Goal: Task Accomplishment & Management: Use online tool/utility

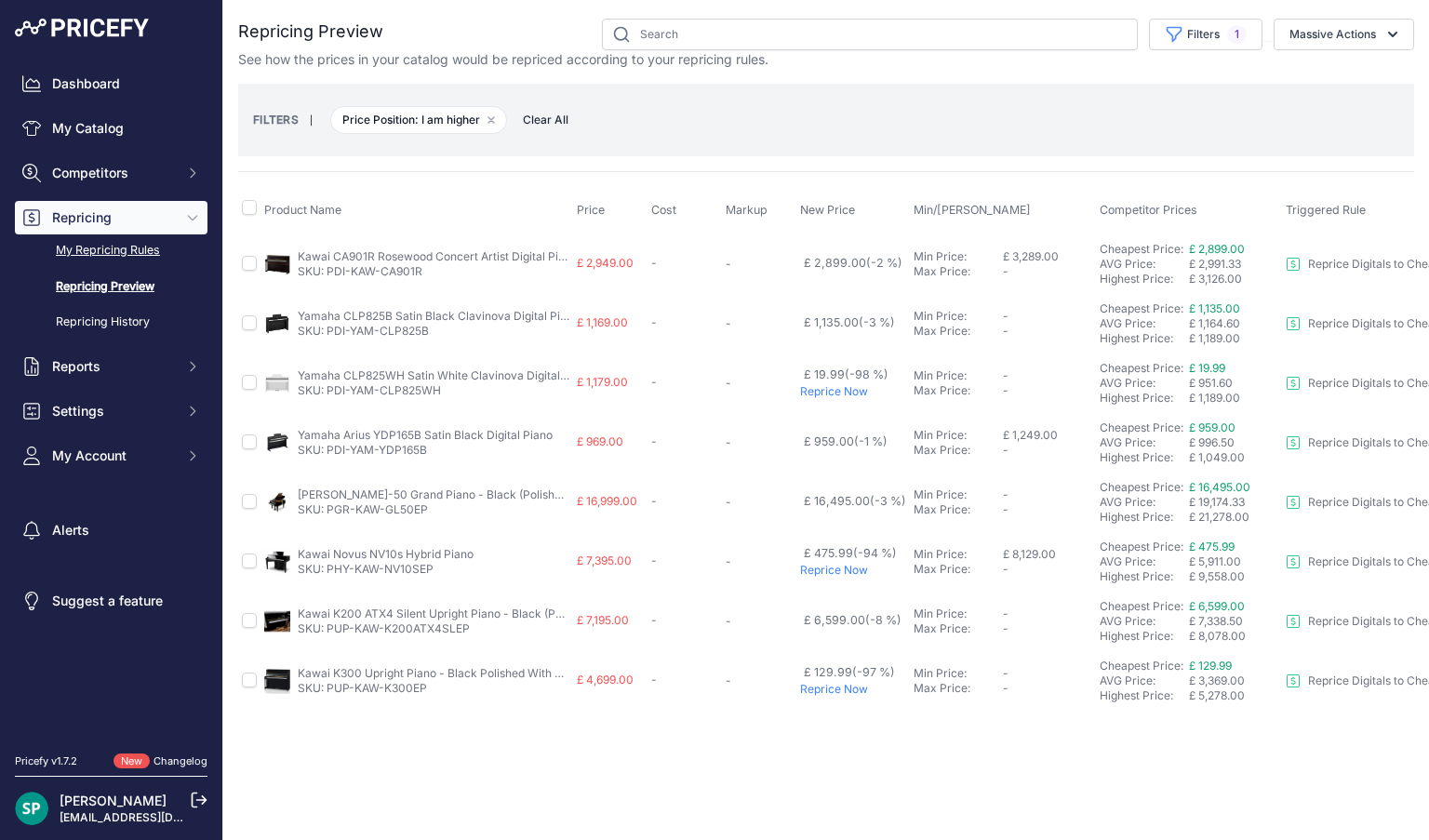
click at [86, 248] on link "My Repricing Rules" at bounding box center [112, 250] width 193 height 32
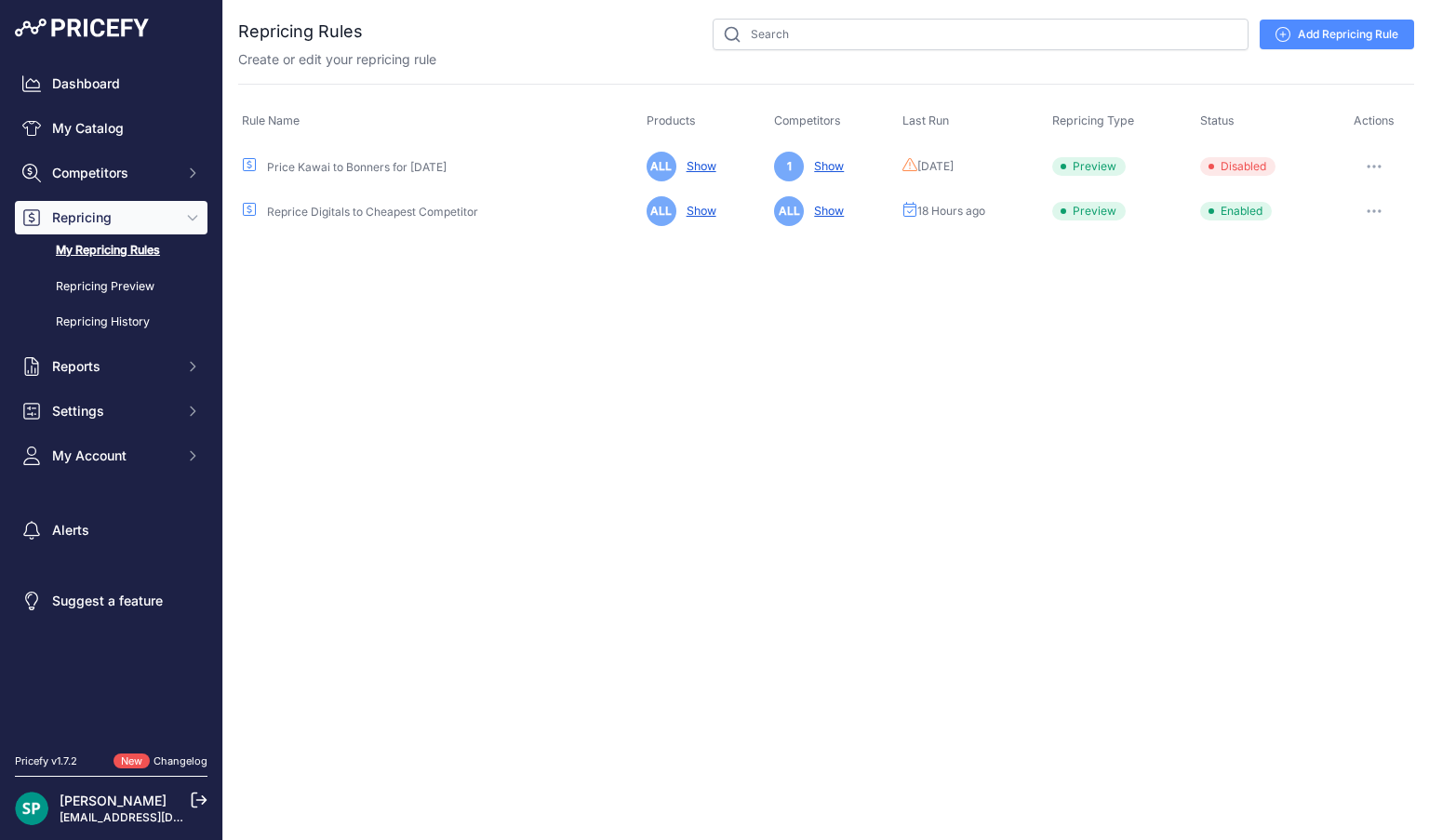
click at [1374, 207] on button "button" at bounding box center [1373, 212] width 37 height 26
click at [1328, 279] on button "Run Preview" at bounding box center [1351, 281] width 119 height 30
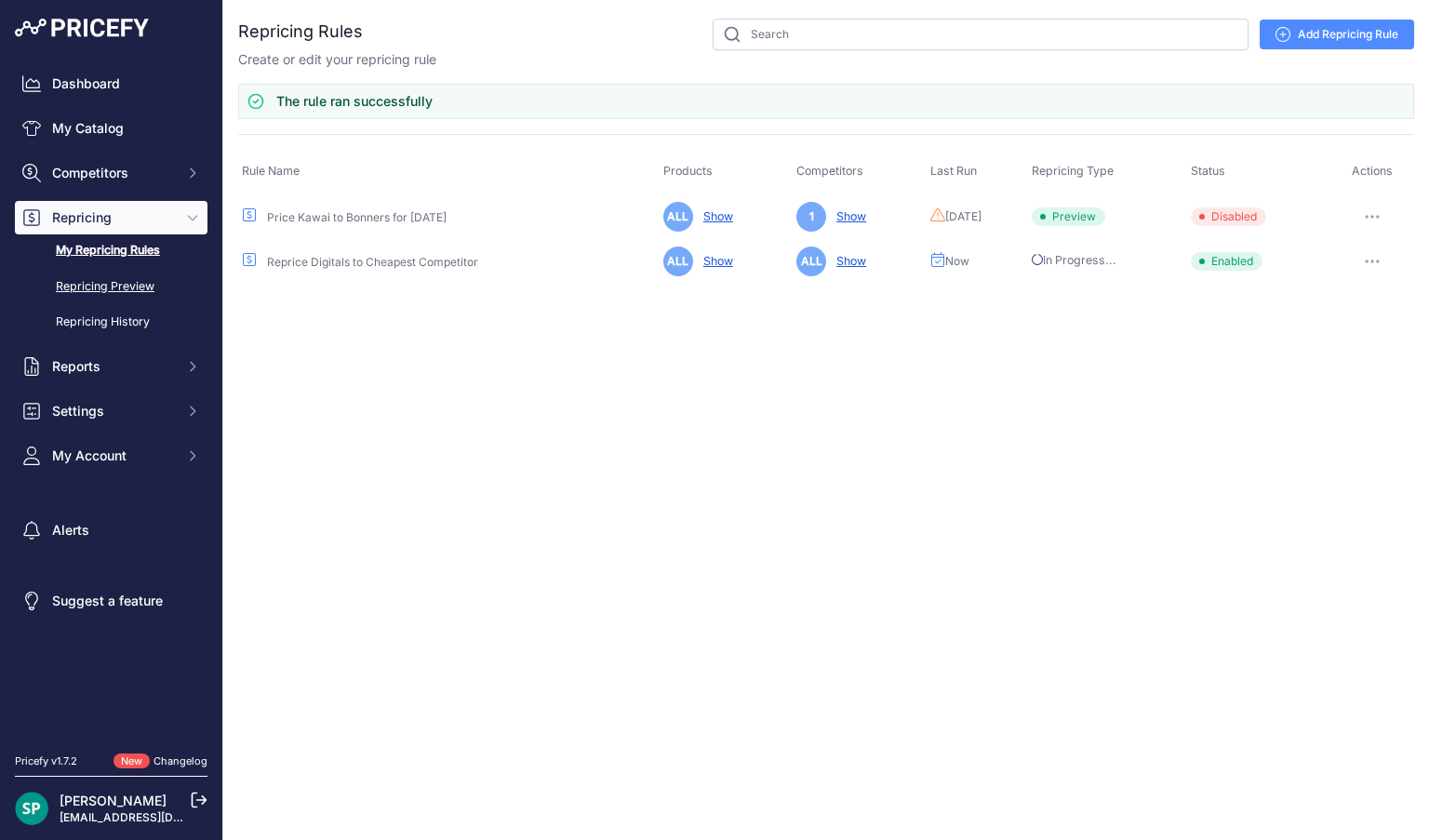
click at [122, 280] on link "Repricing Preview" at bounding box center [112, 286] width 193 height 32
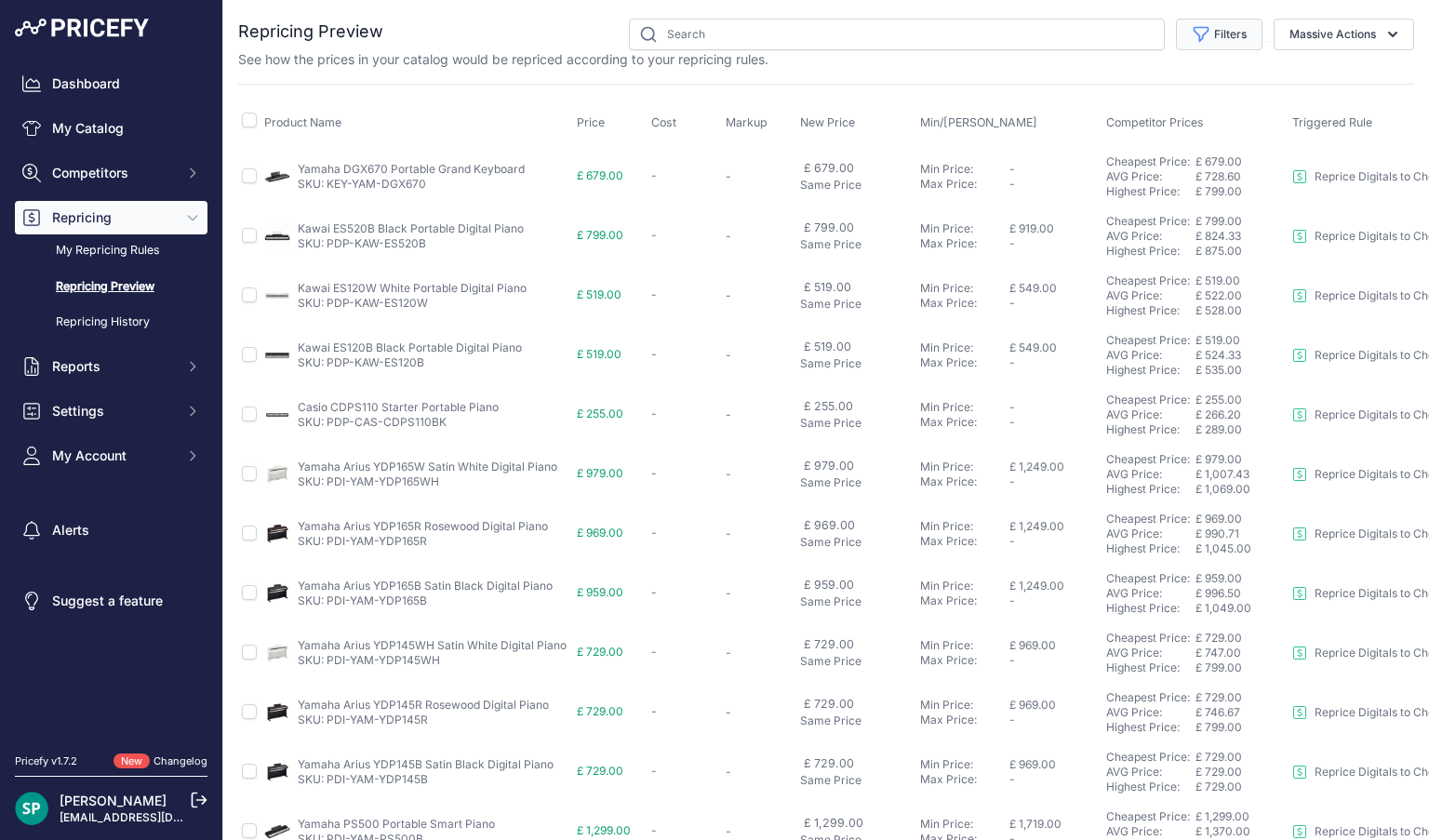
click at [1204, 31] on icon "button" at bounding box center [1201, 35] width 14 height 14
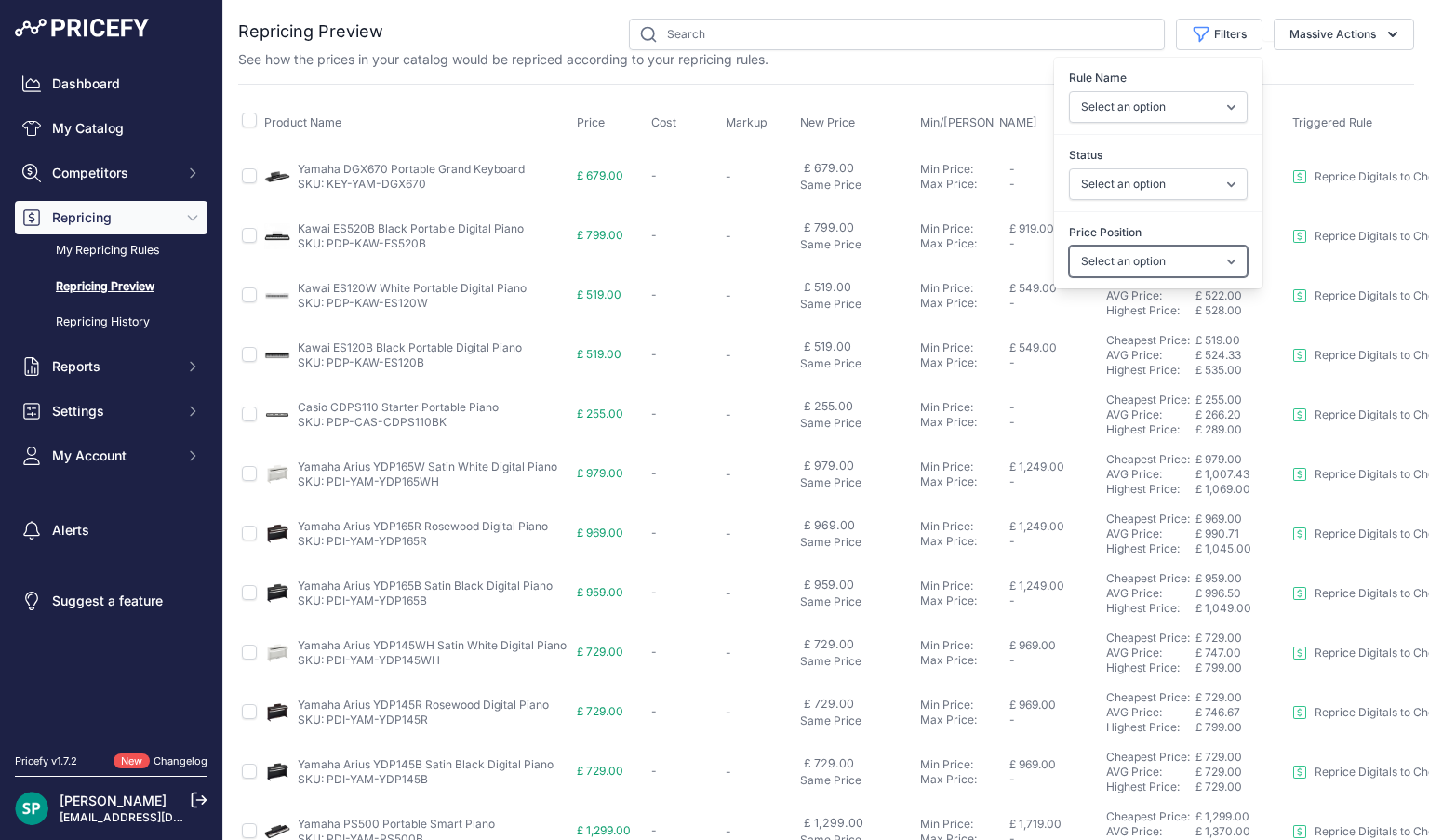
click at [1110, 247] on select "Select an option I am higher Same price I am lower" at bounding box center [1158, 261] width 179 height 31
select select "0"
click at [1069, 246] on select "Select an option I am higher Same price I am lower" at bounding box center [1158, 261] width 179 height 31
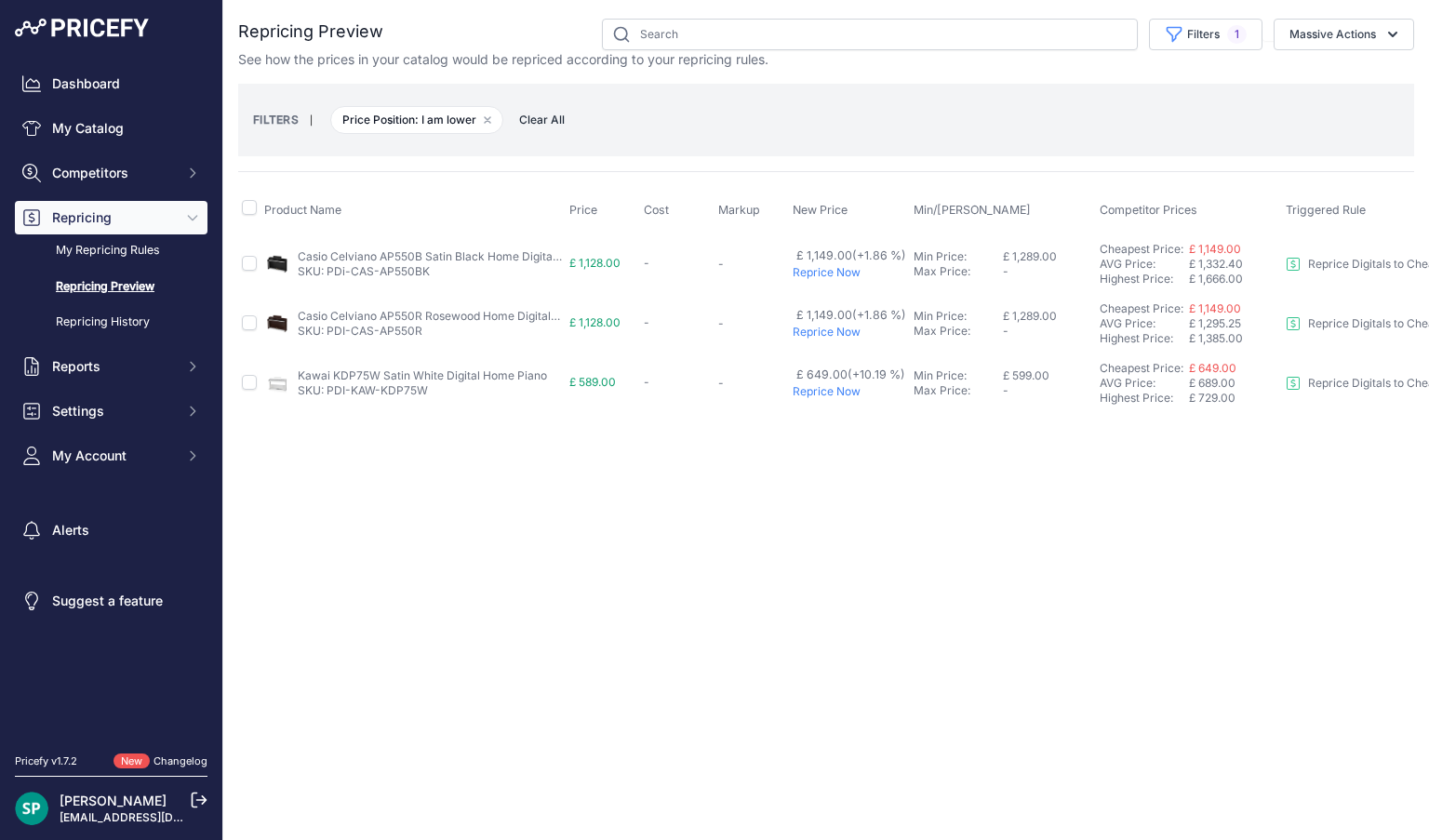
click at [697, 142] on div "FILTERS | Price Position: I am lower Remove filter option Clear All" at bounding box center [826, 119] width 1146 height 50
click at [806, 274] on p "Reprice Now" at bounding box center [850, 273] width 113 height 15
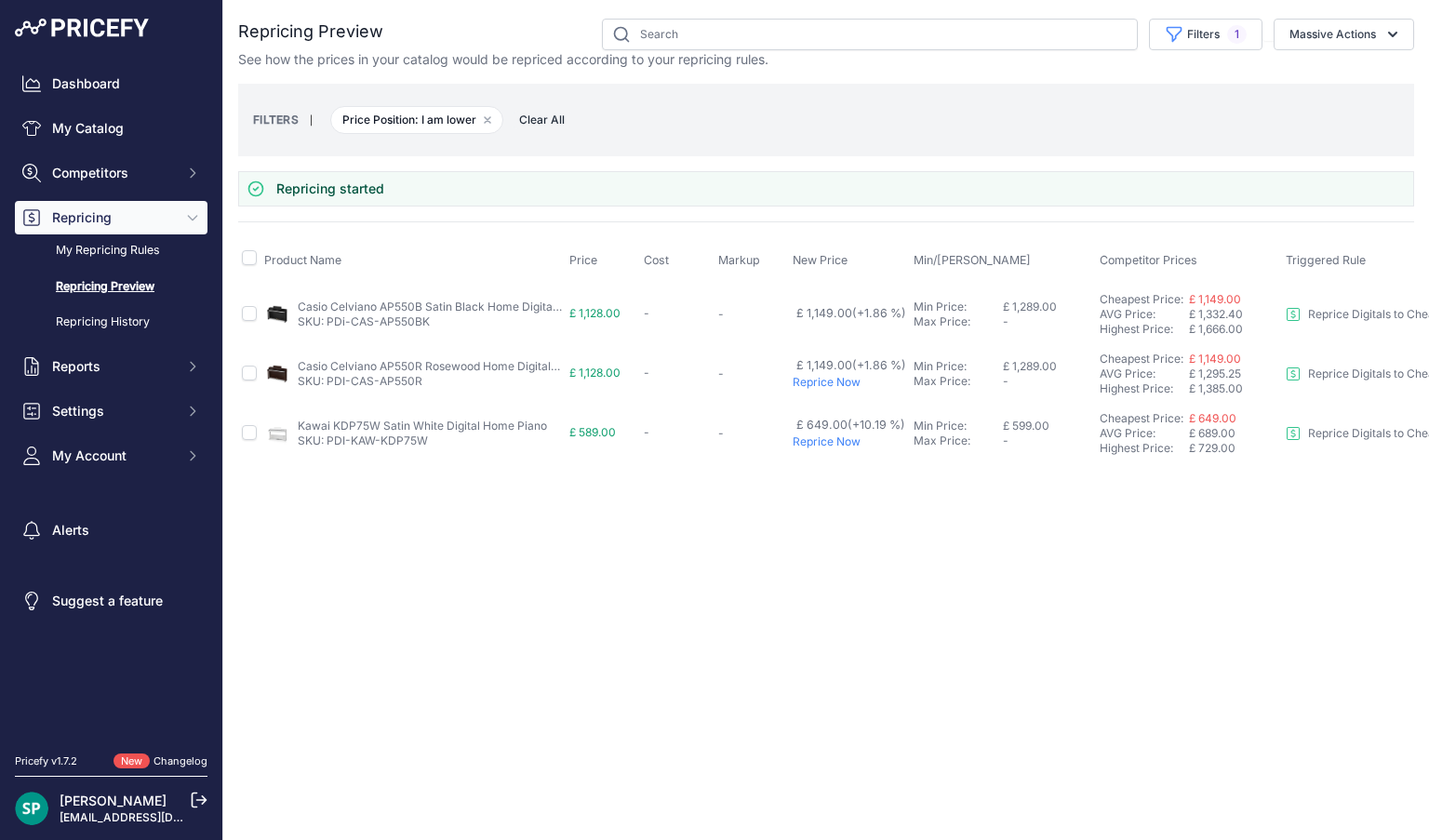
click at [813, 382] on p "Reprice Now" at bounding box center [850, 383] width 113 height 15
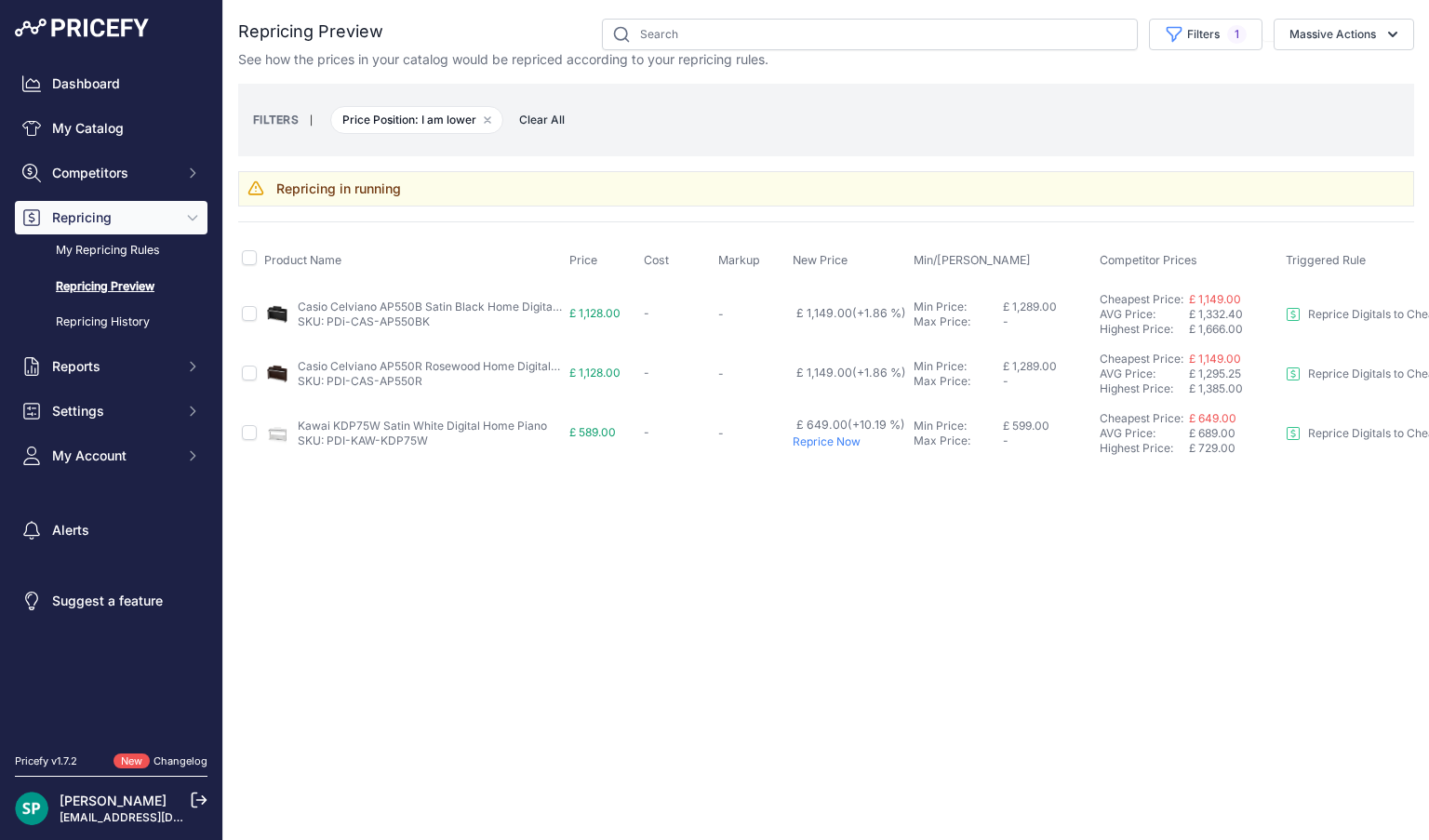
click at [815, 440] on p "Reprice Now" at bounding box center [850, 442] width 113 height 15
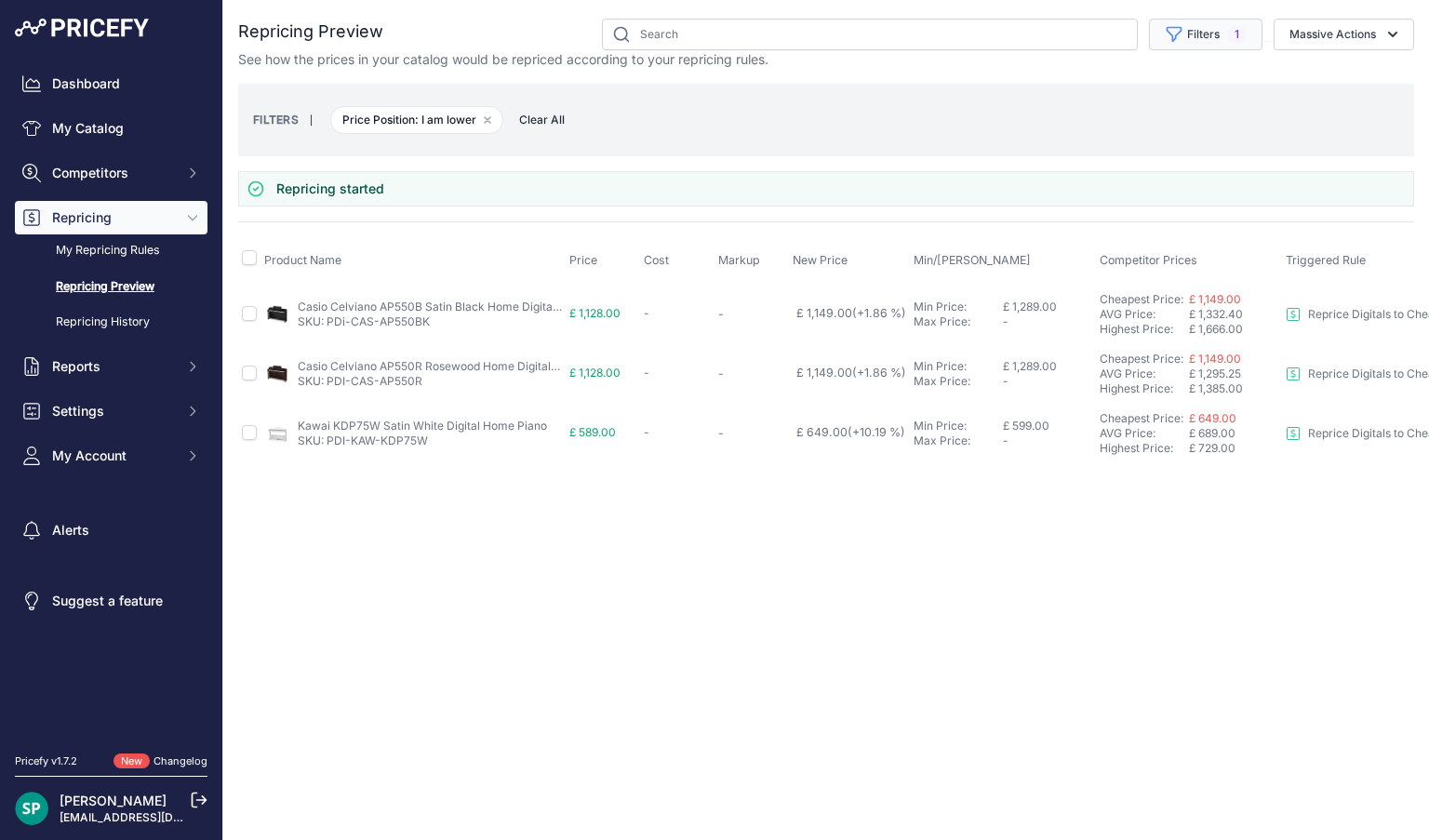
click at [1221, 27] on button "Filters 1" at bounding box center [1206, 34] width 113 height 31
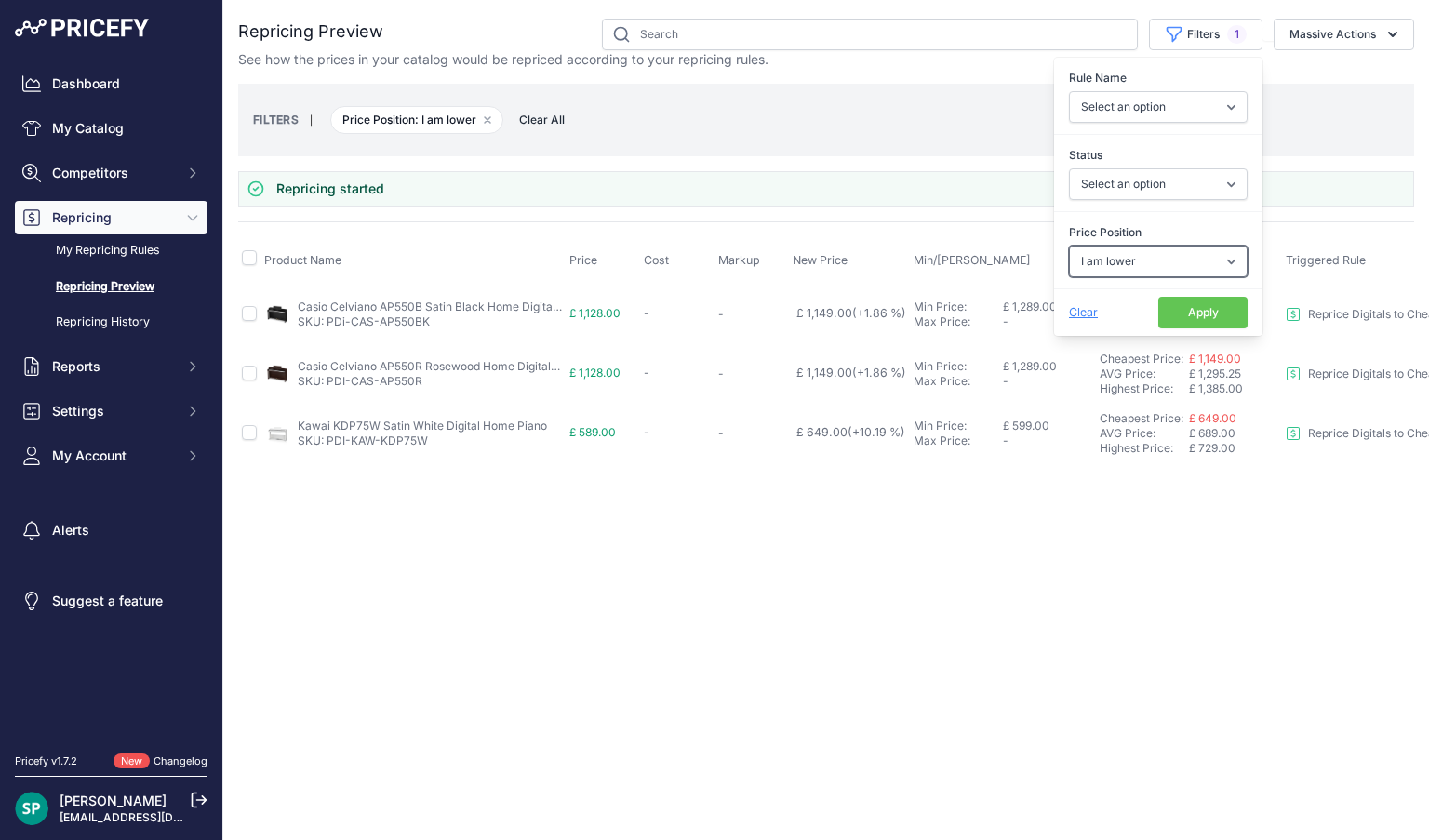
click at [1158, 264] on select "Select an option I am higher Same price I am lower" at bounding box center [1158, 261] width 179 height 31
select select "1"
click at [1069, 246] on select "Select an option I am higher Same price I am lower" at bounding box center [1158, 261] width 179 height 31
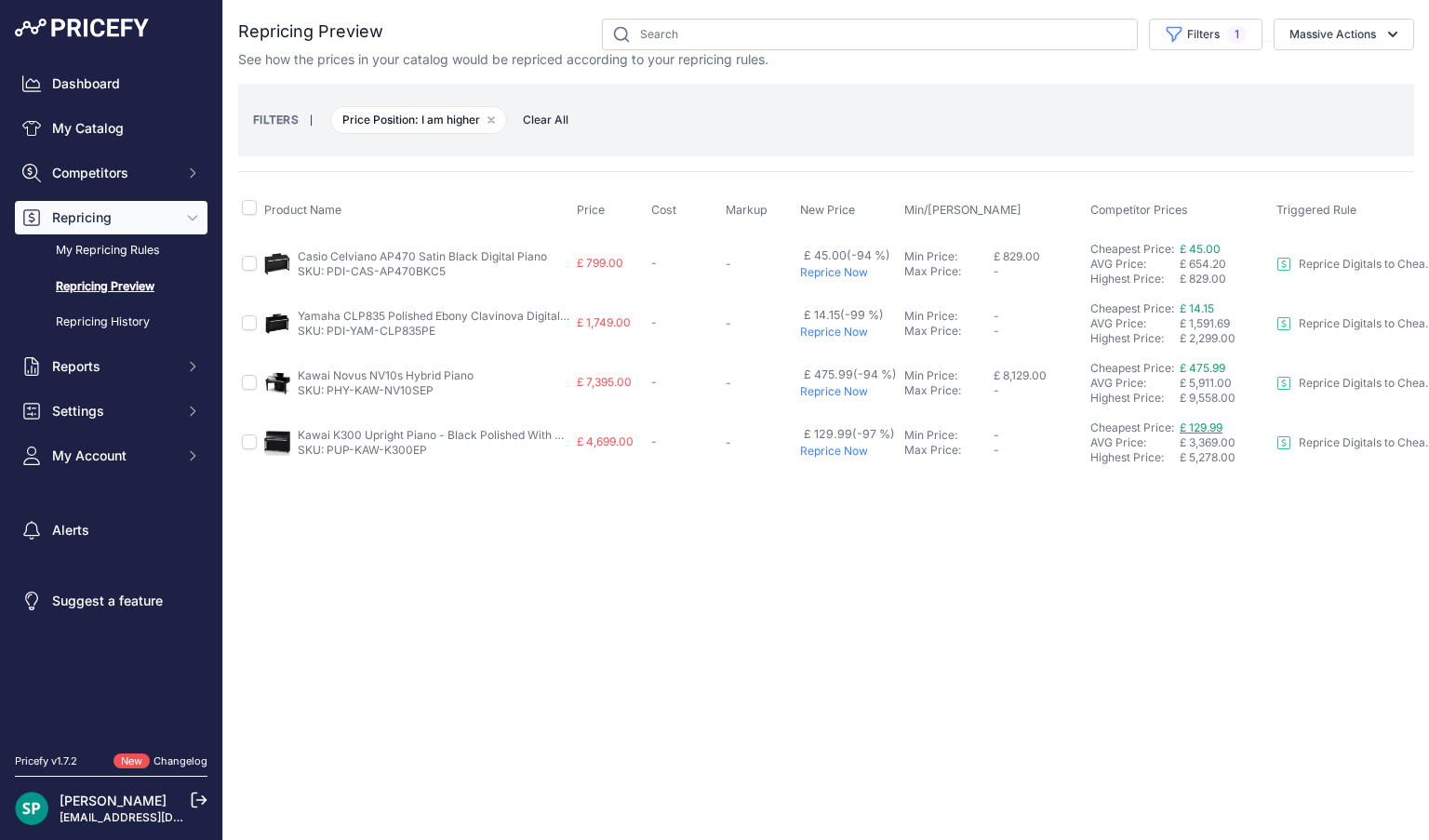
click at [1202, 423] on span "£ 129.99" at bounding box center [1200, 427] width 43 height 14
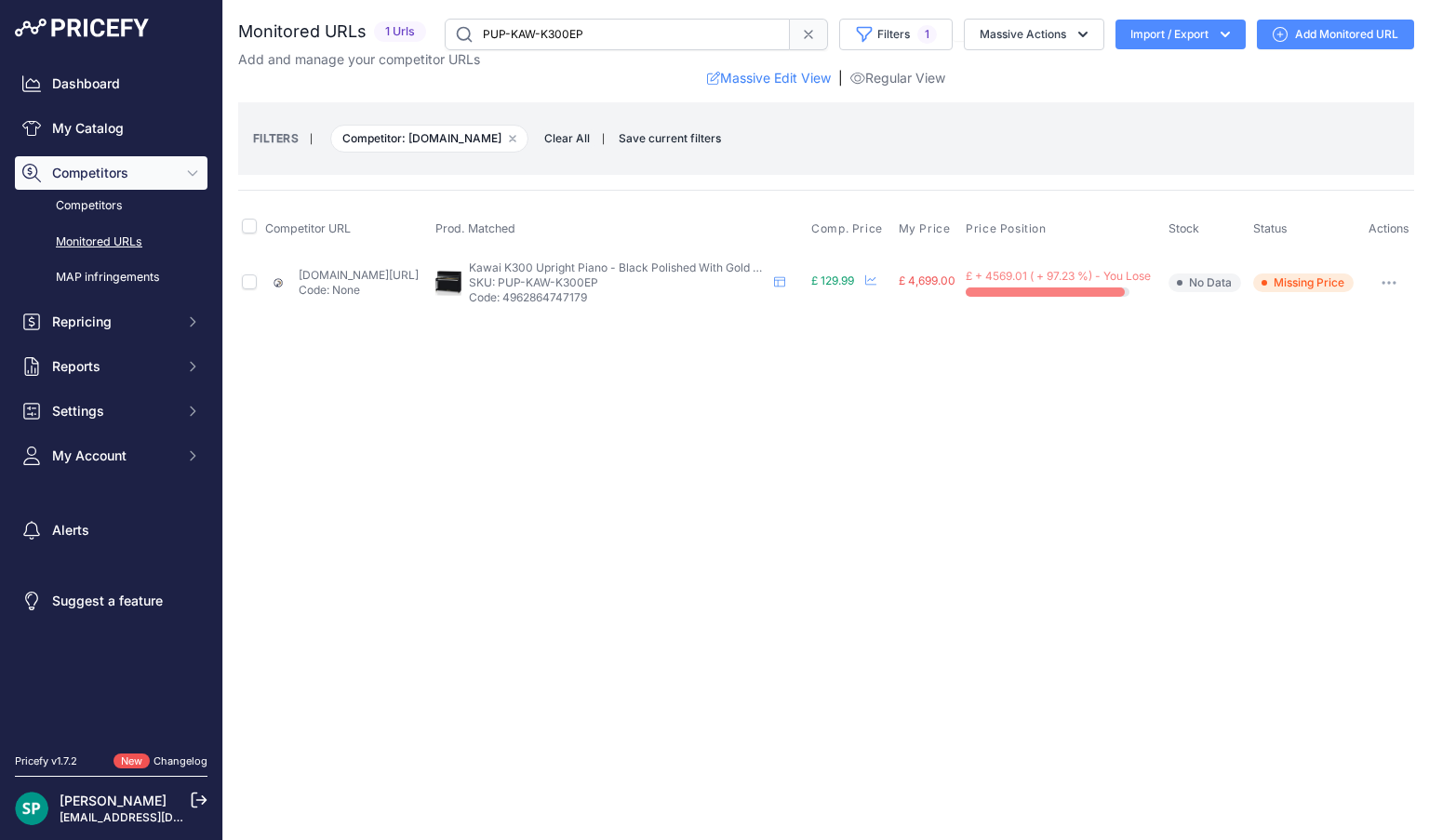
click at [1393, 294] on button "button" at bounding box center [1388, 283] width 37 height 26
click at [1338, 328] on link "Show All Competitors URLs" at bounding box center [1316, 322] width 190 height 30
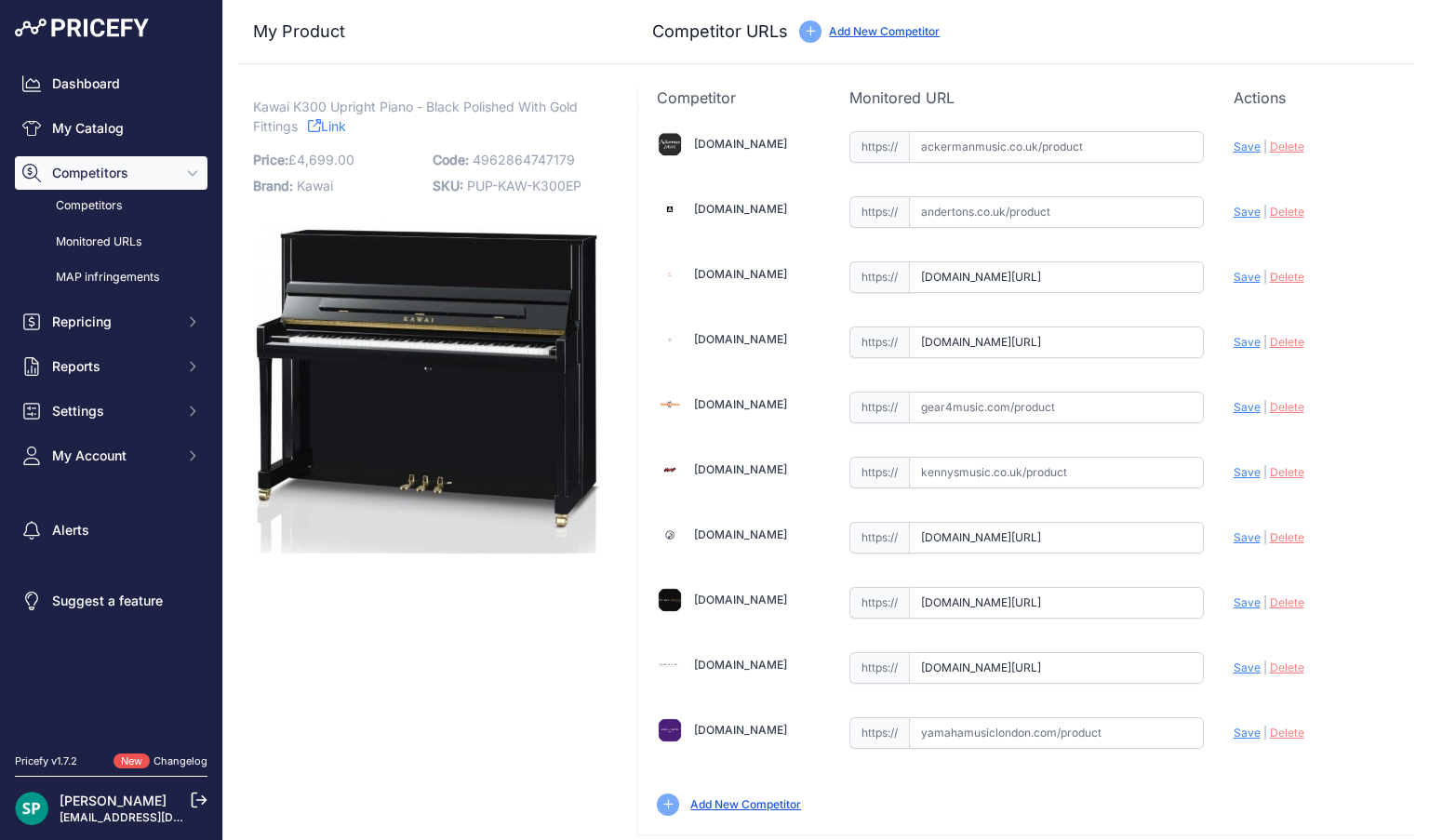
click at [1098, 533] on input "parkpianos.co.uk/pianos/kawai/k-series-uprights/kawai-k300/?prirule_jdsnikfkfjs…" at bounding box center [1057, 537] width 295 height 31
click at [1055, 533] on input "parkpianos.co.uk/pianos/kawai/k-series-uprights/kawai-k300/?prirule_jdsnikfkfjs…" at bounding box center [1057, 537] width 295 height 31
paste input "https://parkpianos.co.uk/pianos/kawai/k-series-uprights/kawai-k300/"
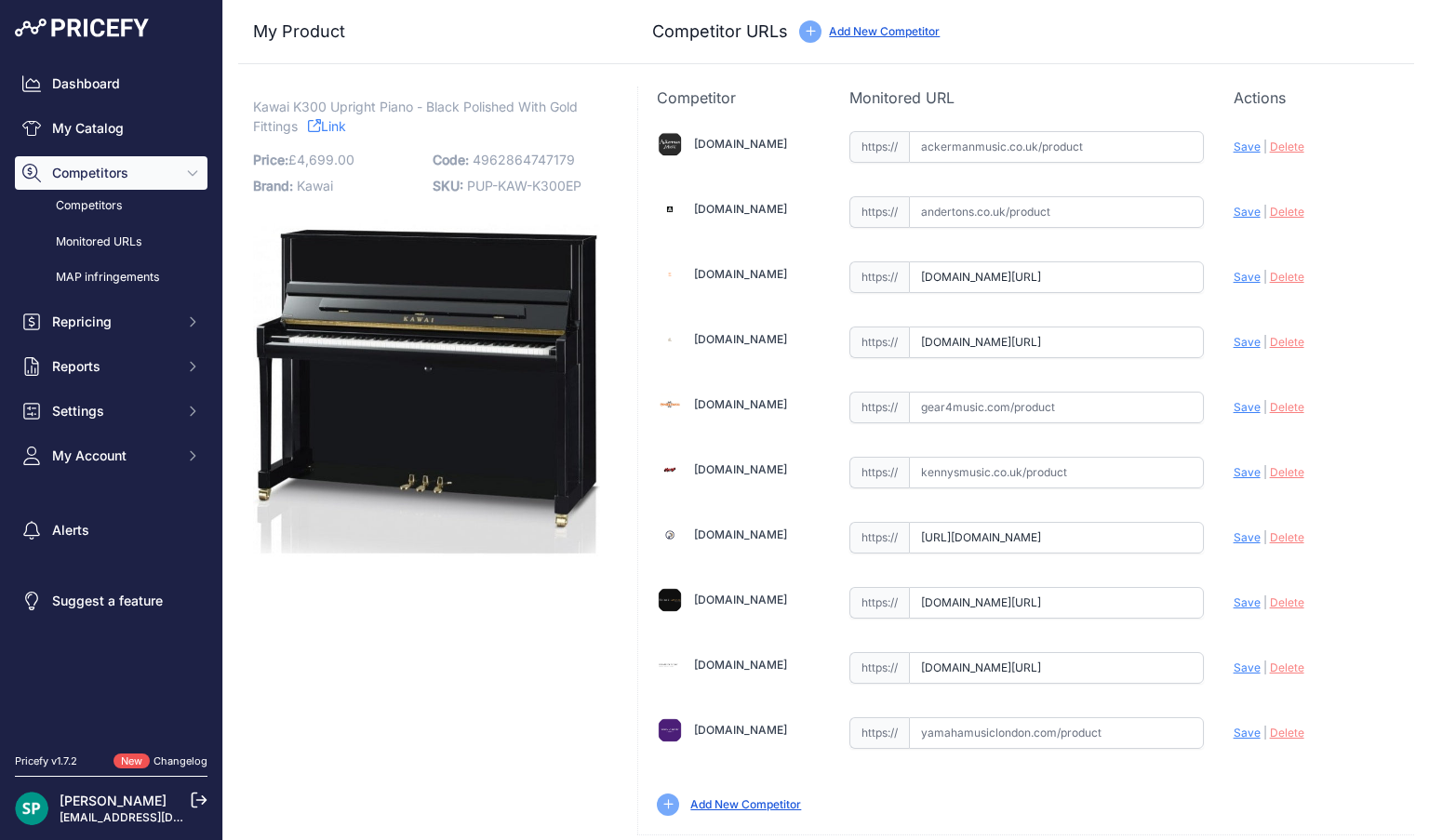
scroll to position [0, 97]
click at [1241, 534] on span "Save" at bounding box center [1247, 537] width 27 height 14
type input "https://parkpianos.co.uk/pianos/kawai/k-series-uprights/kawai-k300/?prirule_jds…"
click at [110, 116] on link "My Catalog" at bounding box center [112, 128] width 193 height 33
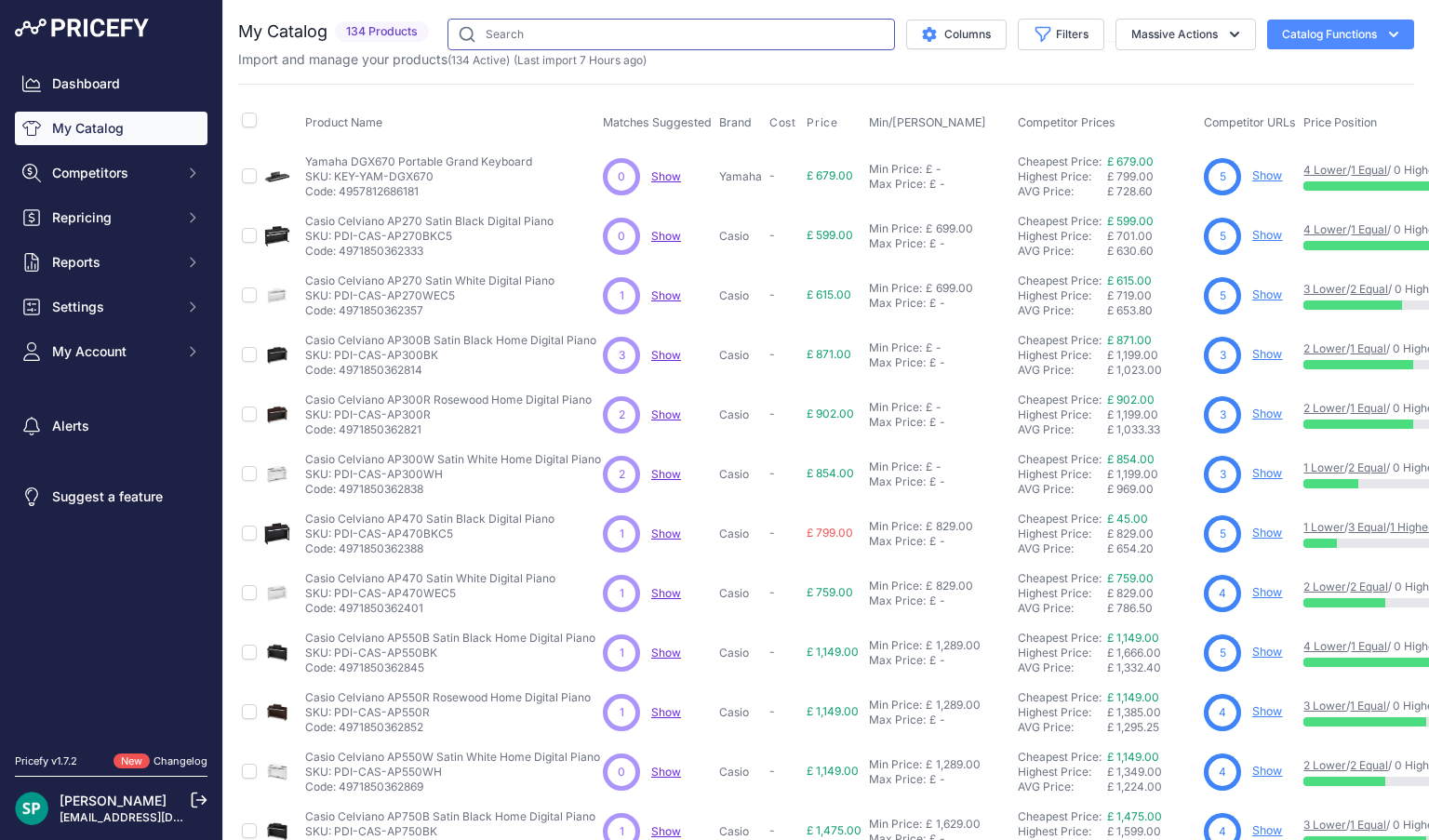
click at [738, 42] on input "text" at bounding box center [670, 34] width 447 height 31
type input "nv10"
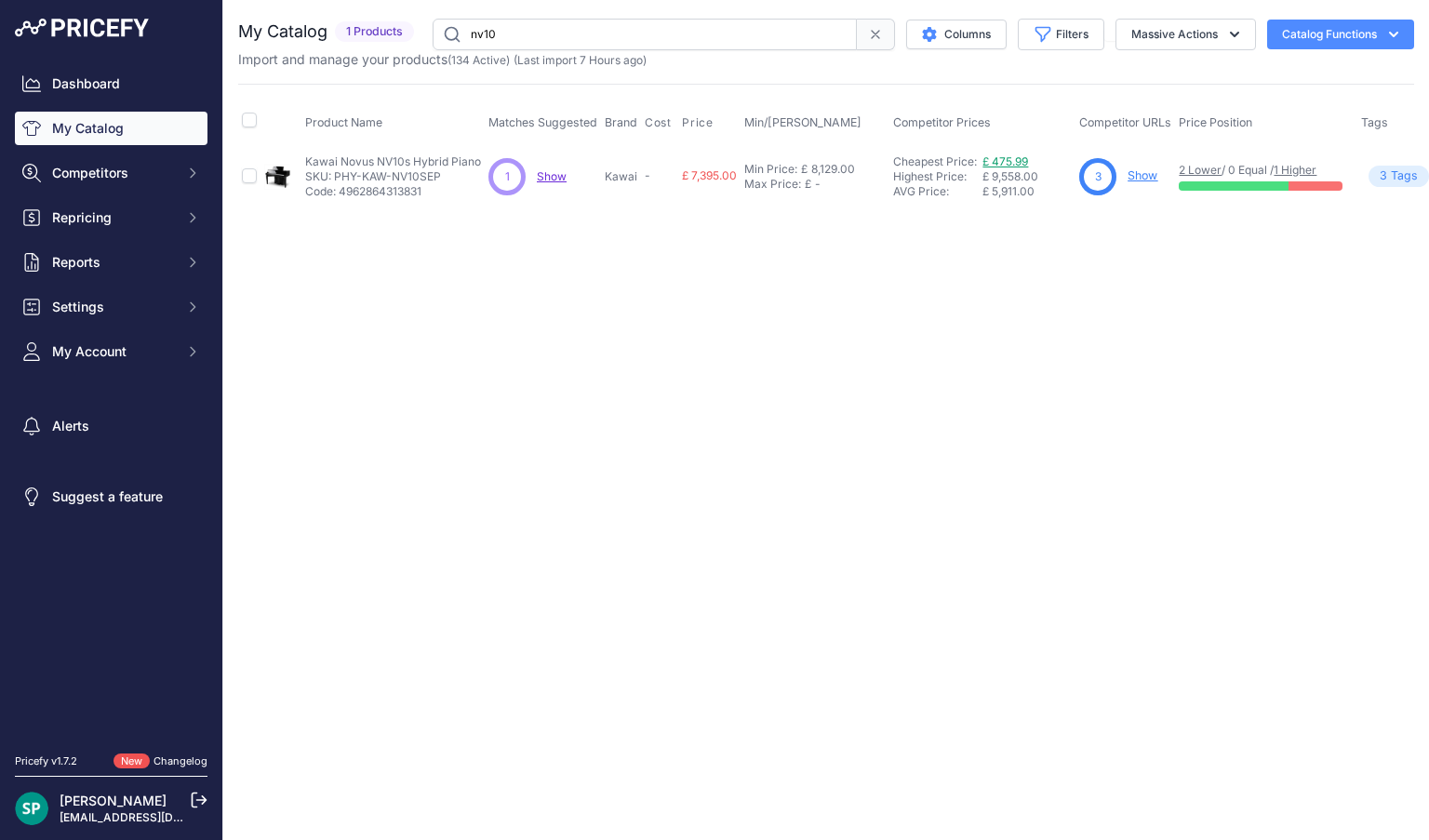
click at [999, 155] on link "£ 475.99" at bounding box center [1006, 161] width 45 height 14
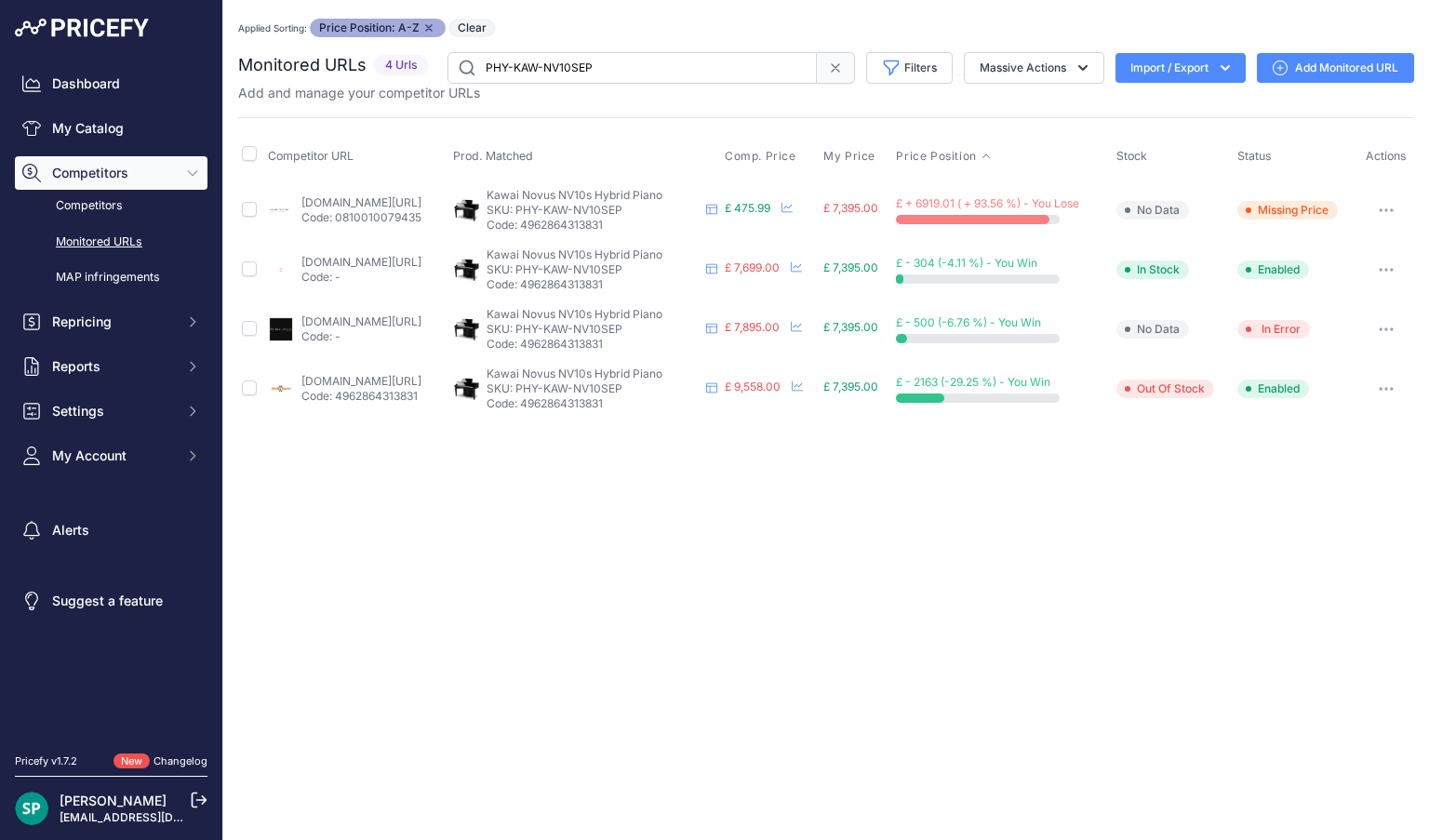
click at [1377, 202] on button "button" at bounding box center [1386, 211] width 37 height 26
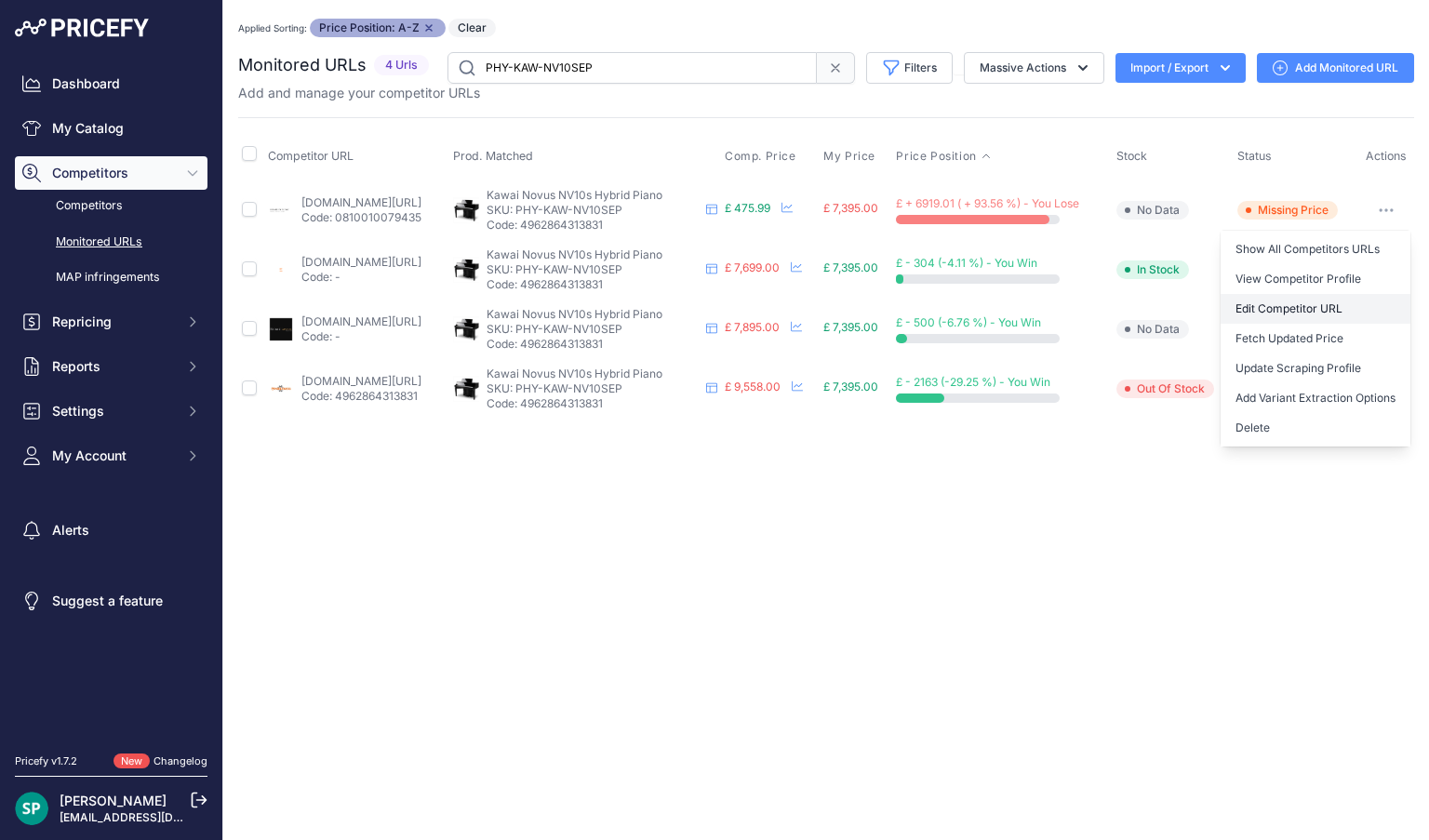
click at [1307, 300] on link "Edit Competitor URL" at bounding box center [1316, 309] width 190 height 30
